Goal: Information Seeking & Learning: Check status

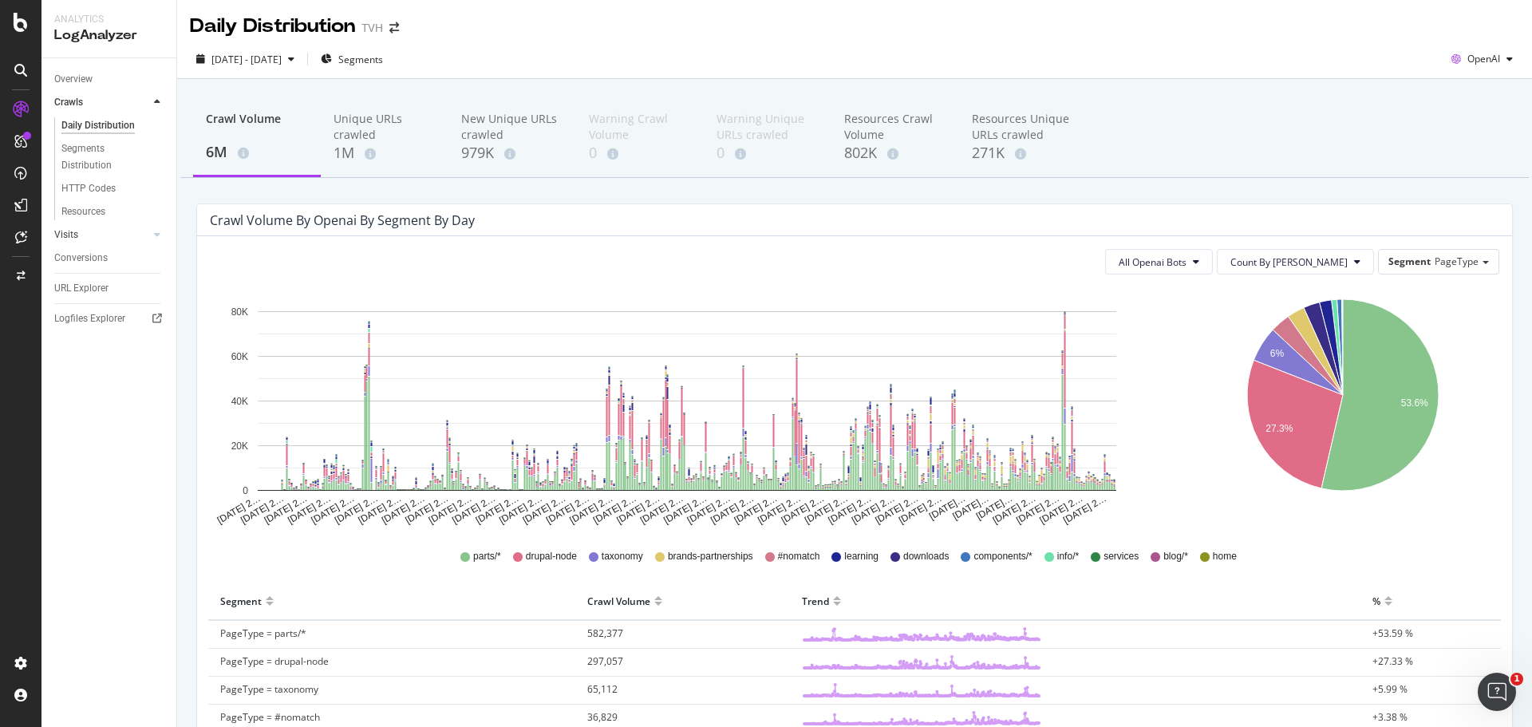
click at [93, 236] on link "Visits" at bounding box center [101, 235] width 95 height 17
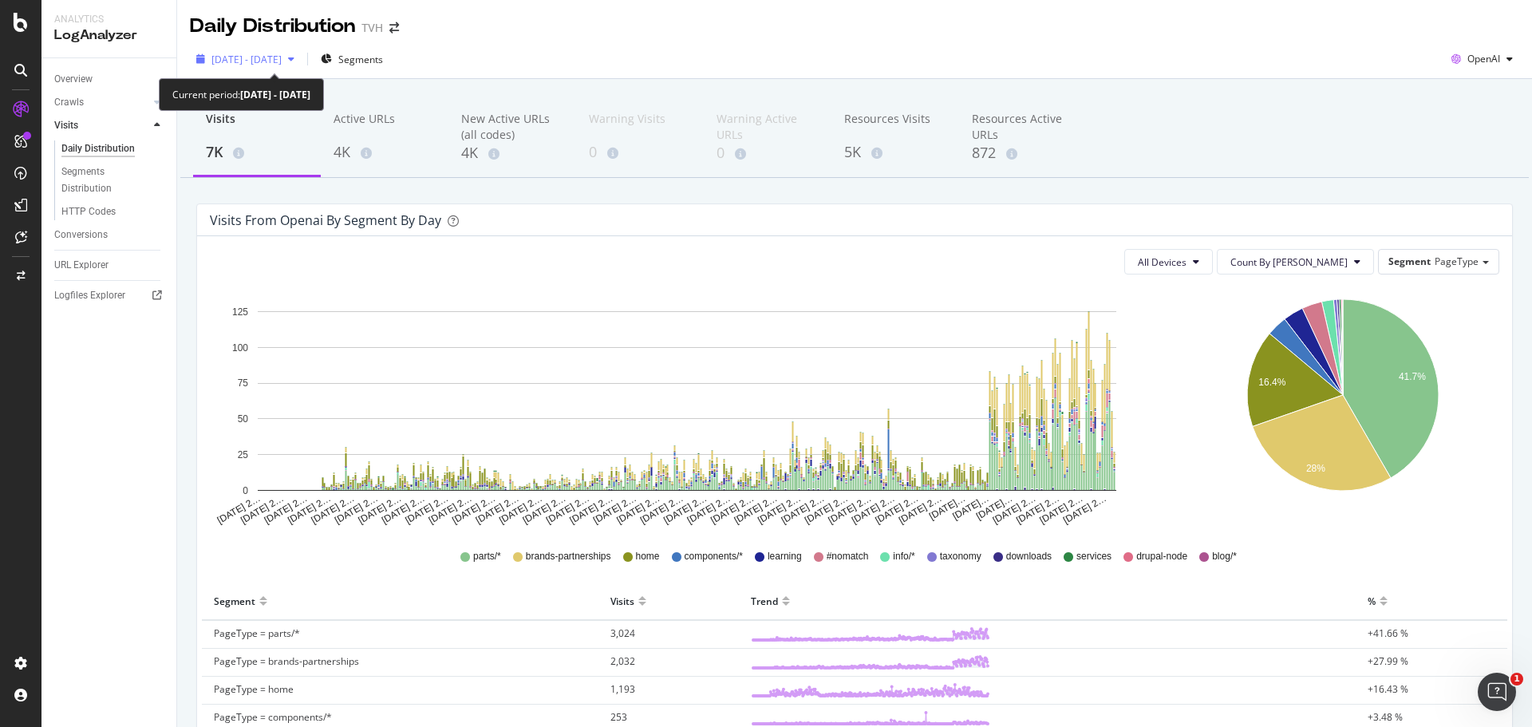
click at [272, 60] on span "2024 Sep. 7th - 2025 Sep. 6th" at bounding box center [246, 60] width 70 height 14
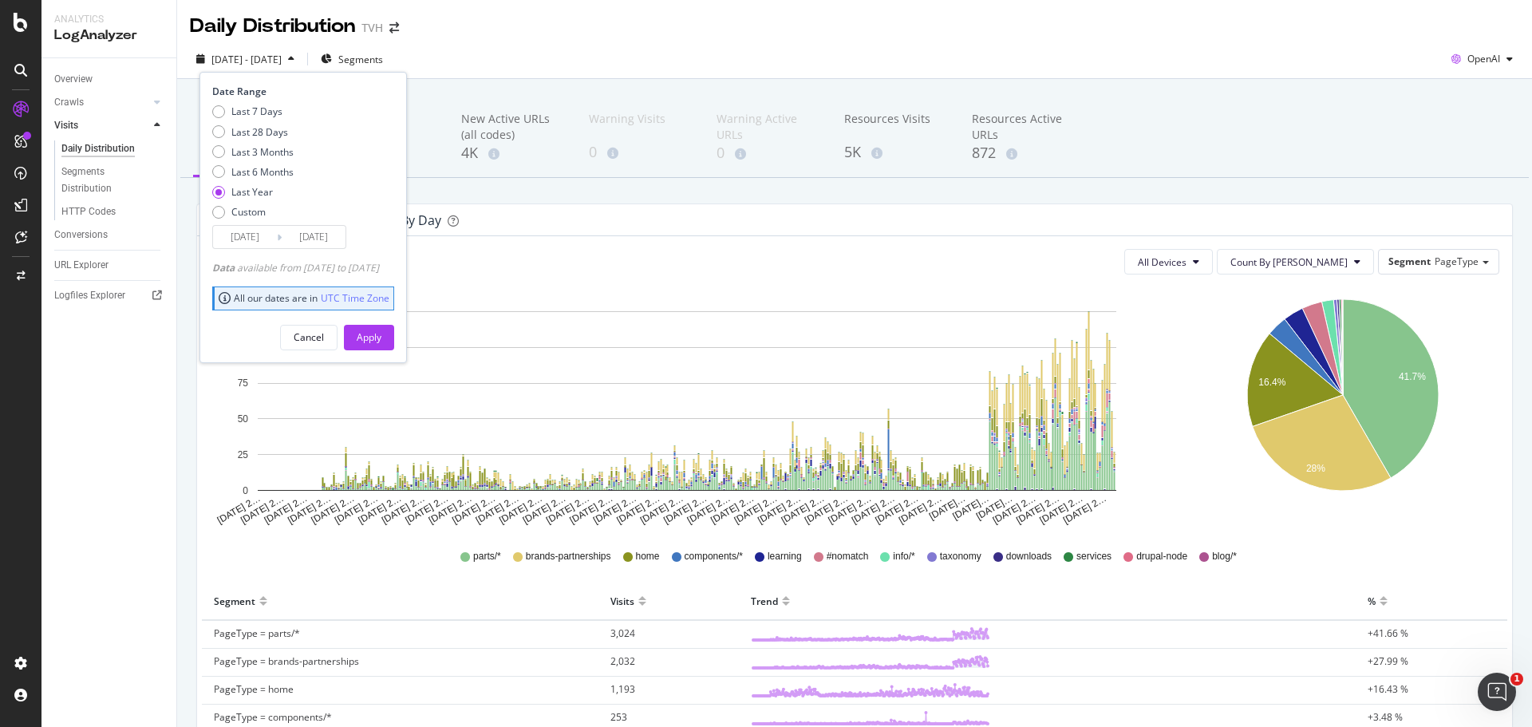
click at [247, 232] on input "2024/09/07" at bounding box center [245, 237] width 64 height 22
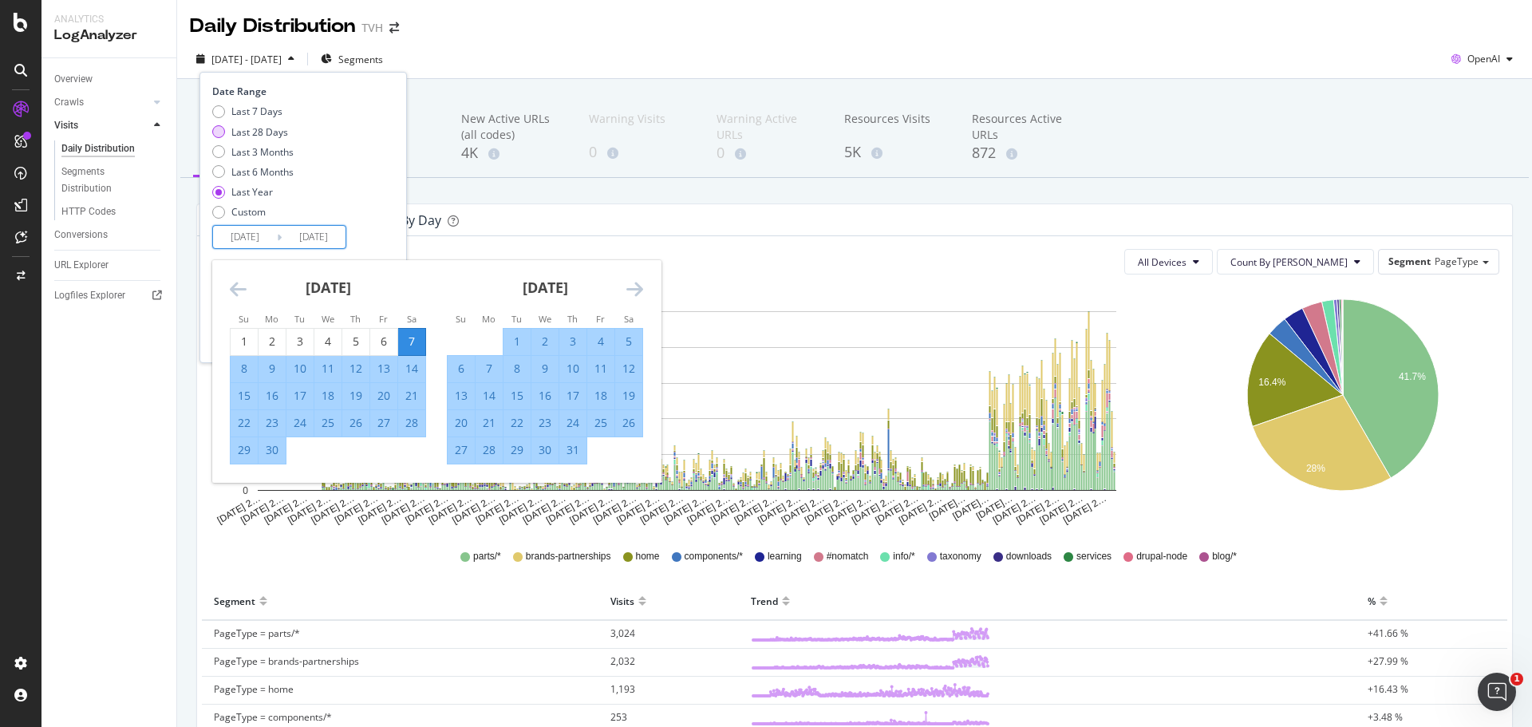
click at [268, 132] on div "Last 28 Days" at bounding box center [259, 132] width 57 height 14
type input "2025/08/10"
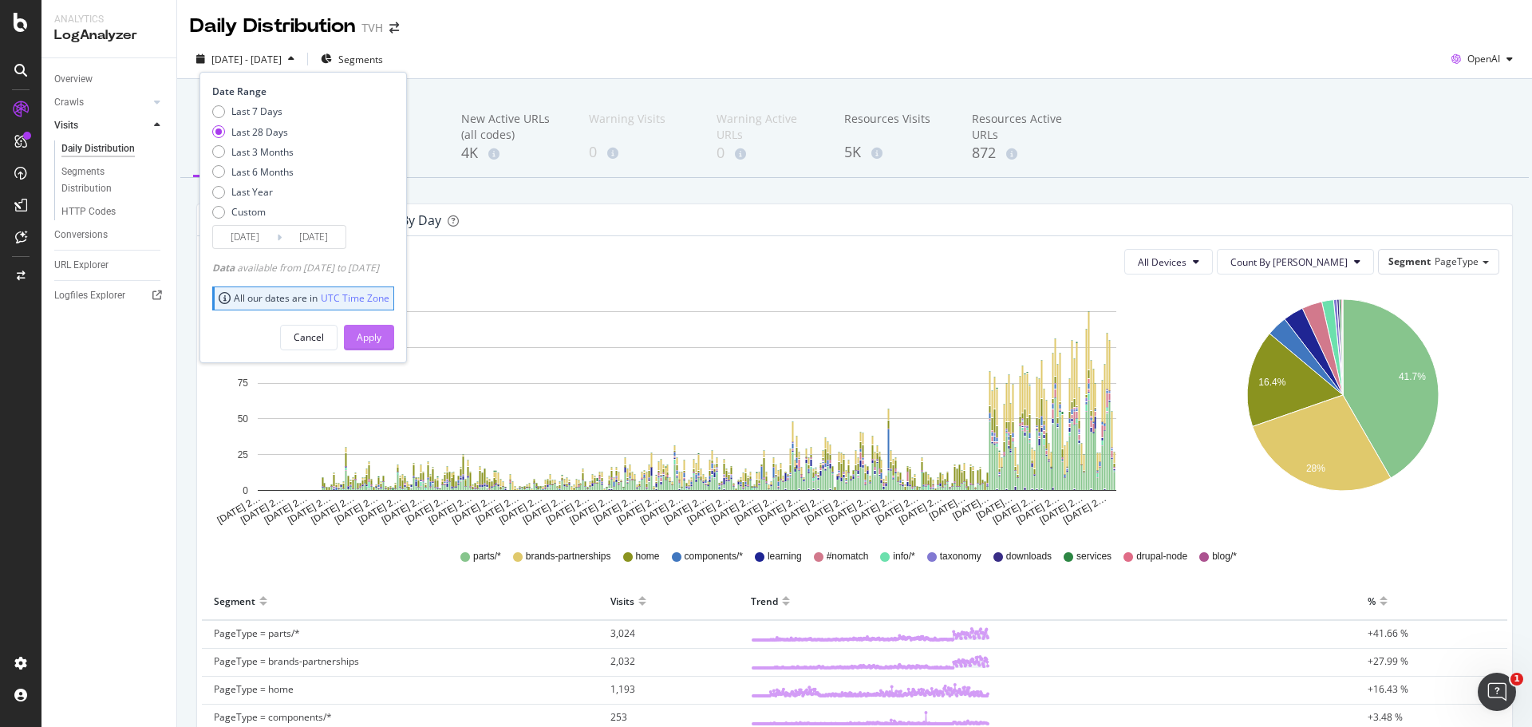
click at [381, 343] on div "Apply" at bounding box center [369, 337] width 25 height 14
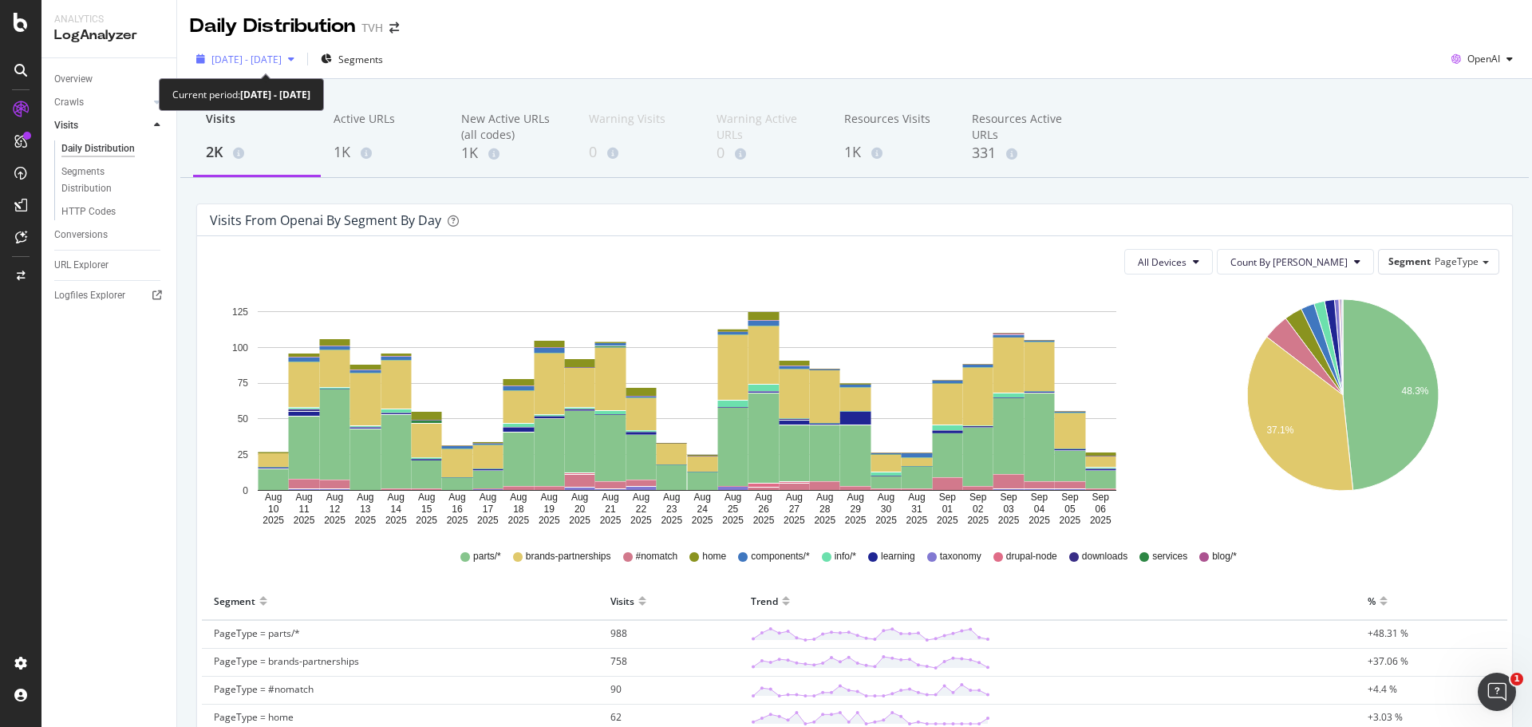
click at [253, 61] on span "2025 Aug. 10th - Sep. 6th" at bounding box center [246, 60] width 70 height 14
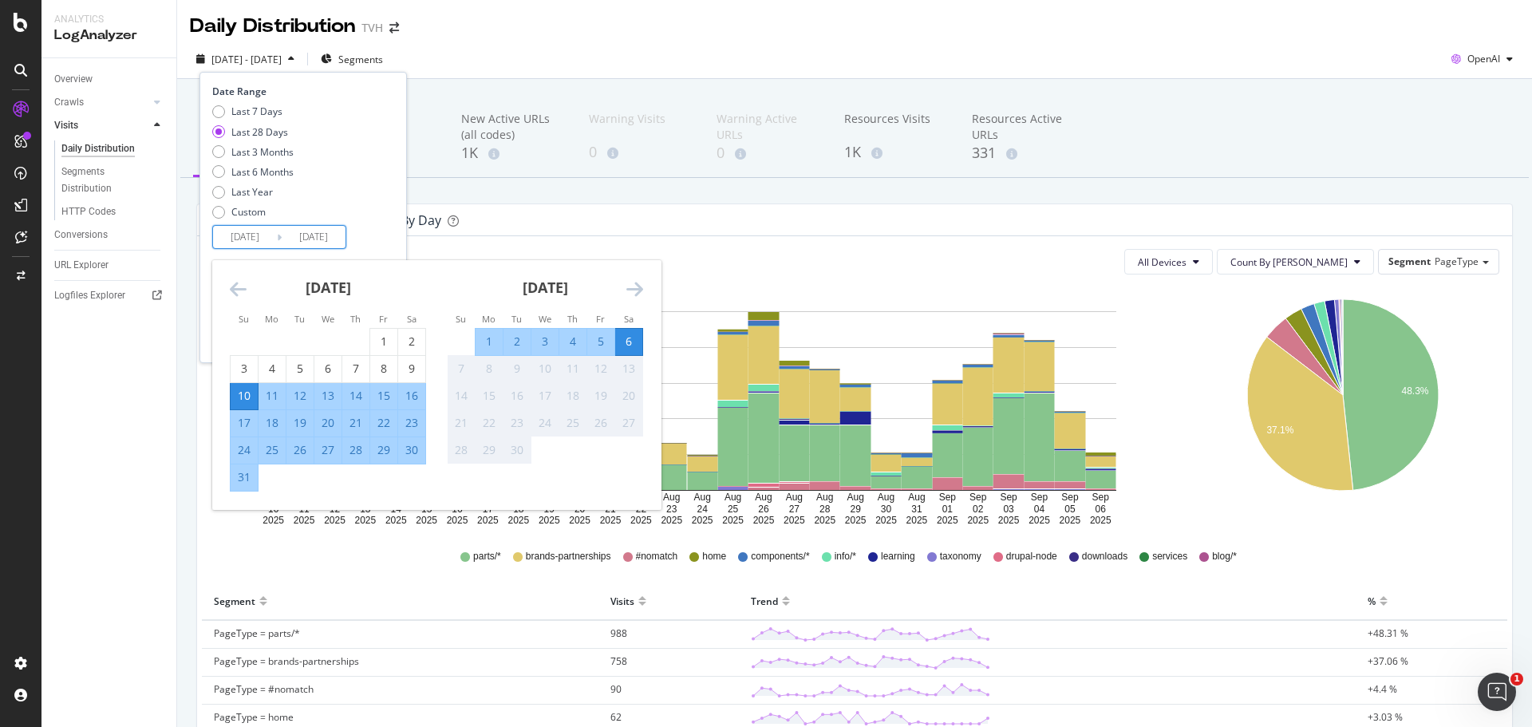
click at [248, 229] on input "2025/08/10" at bounding box center [245, 237] width 64 height 22
click at [386, 343] on div "1" at bounding box center [383, 342] width 27 height 16
type input "2025/08/01"
click at [302, 235] on input "2025/09/06" at bounding box center [314, 237] width 64 height 22
click at [253, 481] on div "31" at bounding box center [244, 477] width 27 height 16
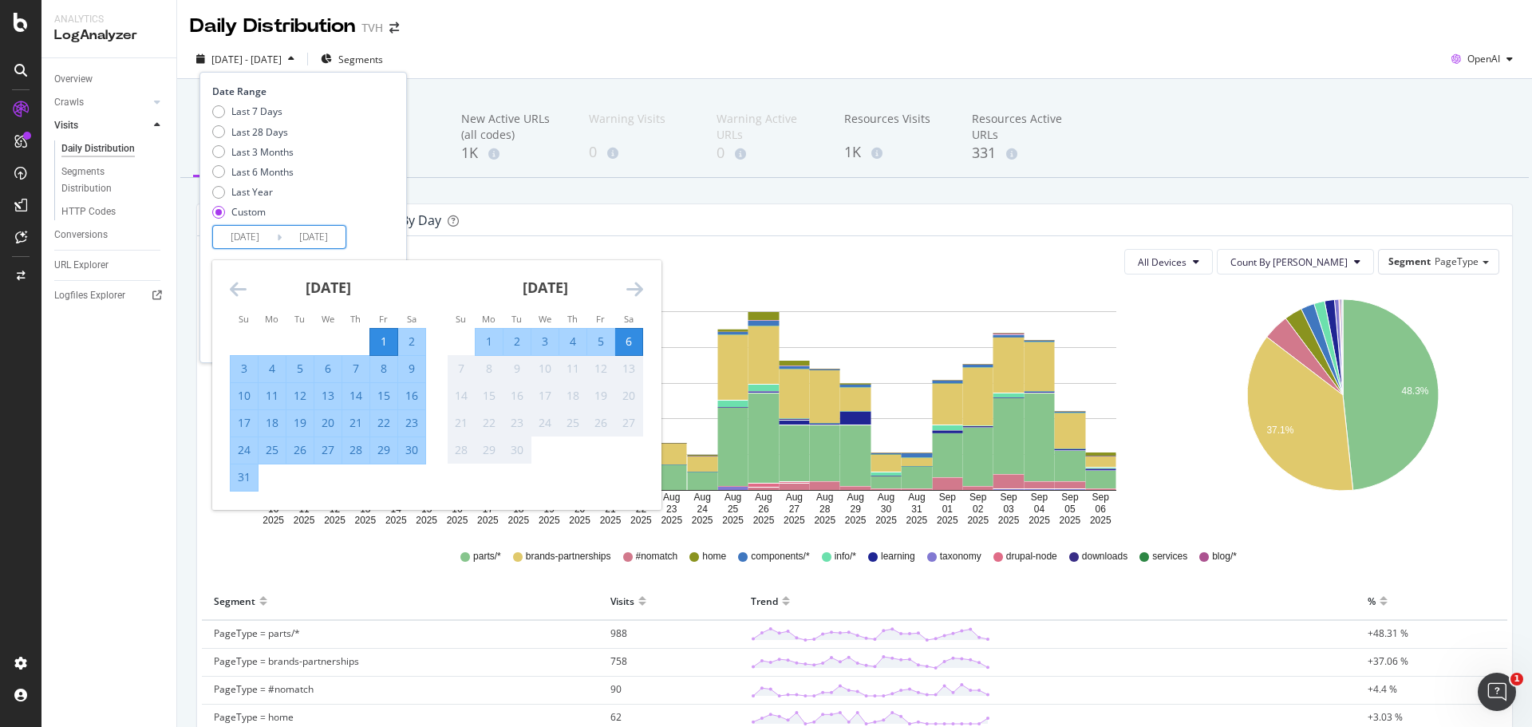
type input "2025/08/31"
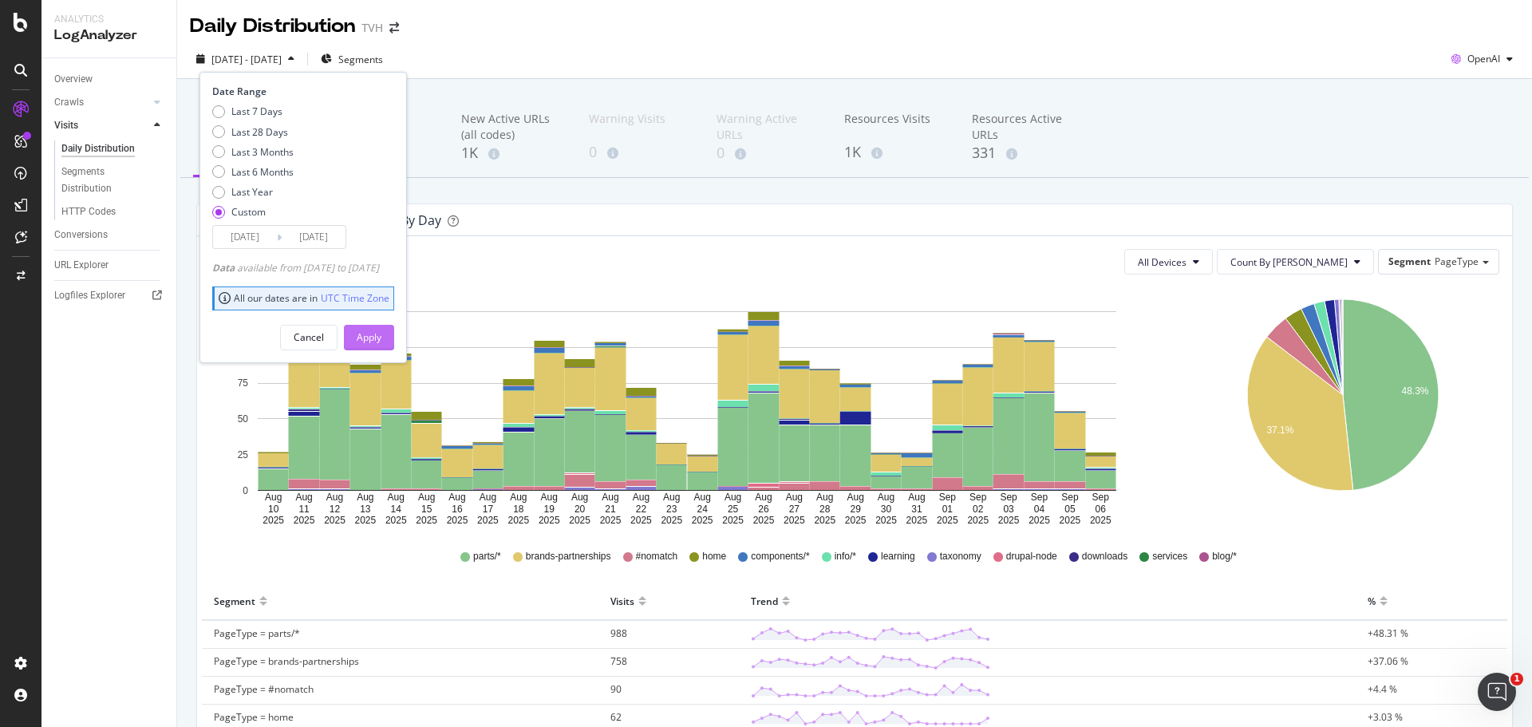
click at [381, 338] on div "Apply" at bounding box center [369, 337] width 25 height 14
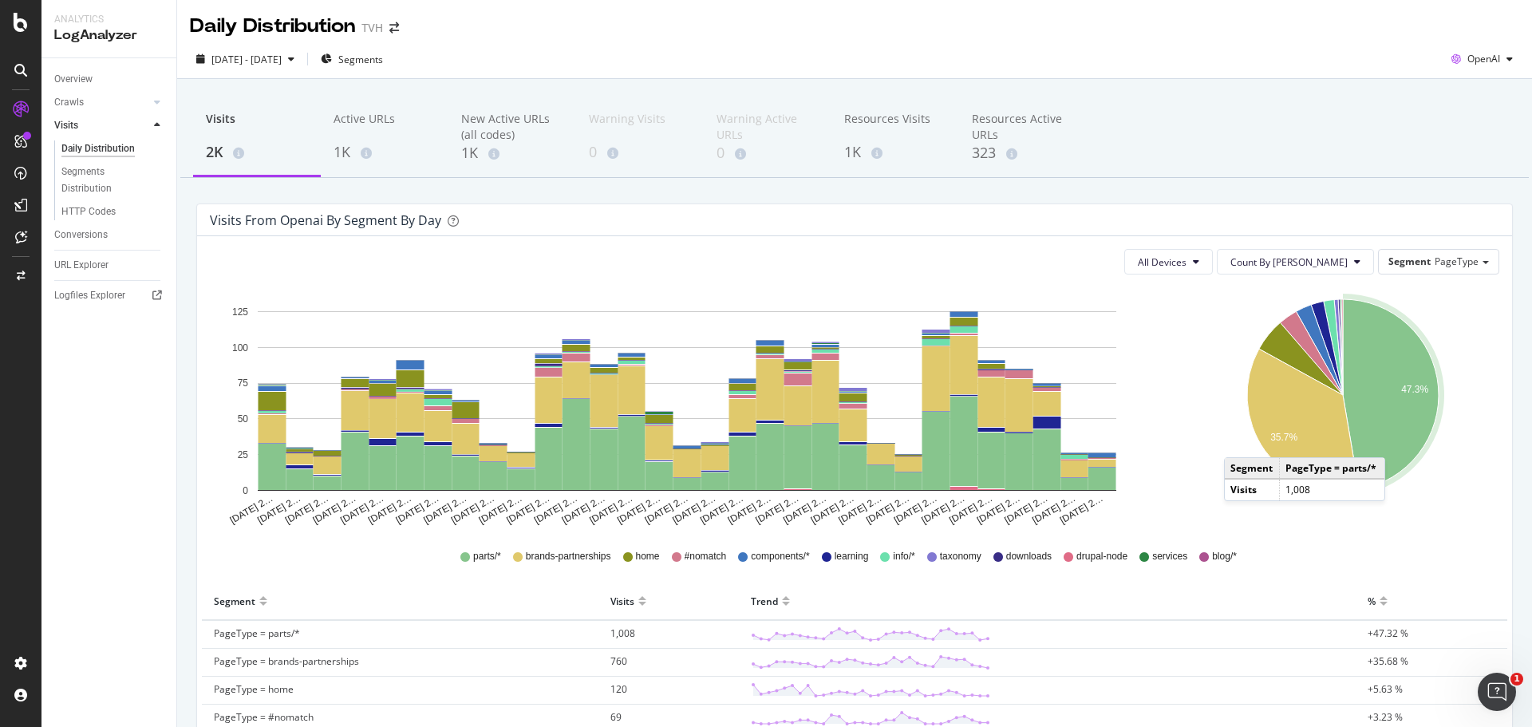
click at [179, 483] on div "Visits 2K Active URLs 1K New Active URLs (all codes) 1K Warning Visits 0 Warnin…" at bounding box center [854, 581] width 1355 height 1005
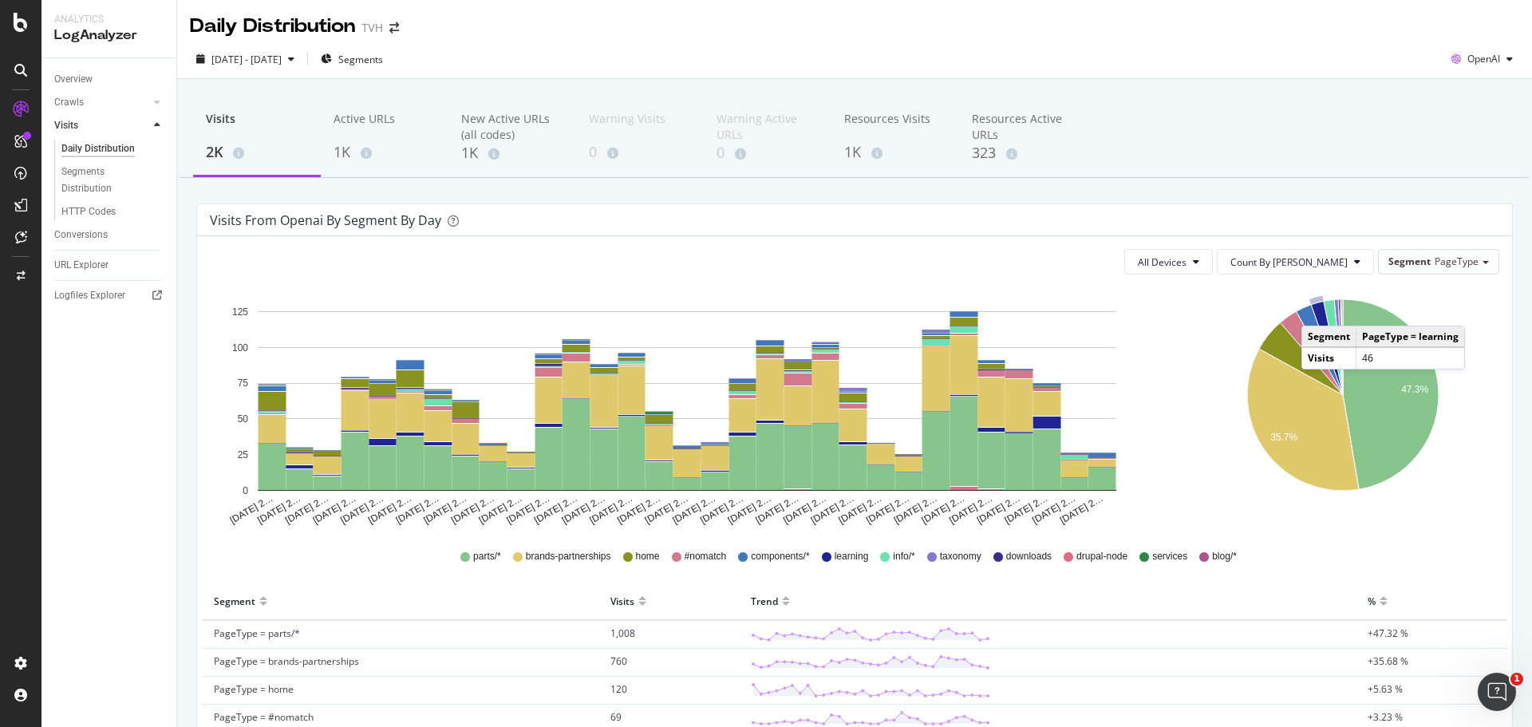
click at [1483, 586] on th "%" at bounding box center [1432, 602] width 152 height 38
